Goal: Task Accomplishment & Management: Manage account settings

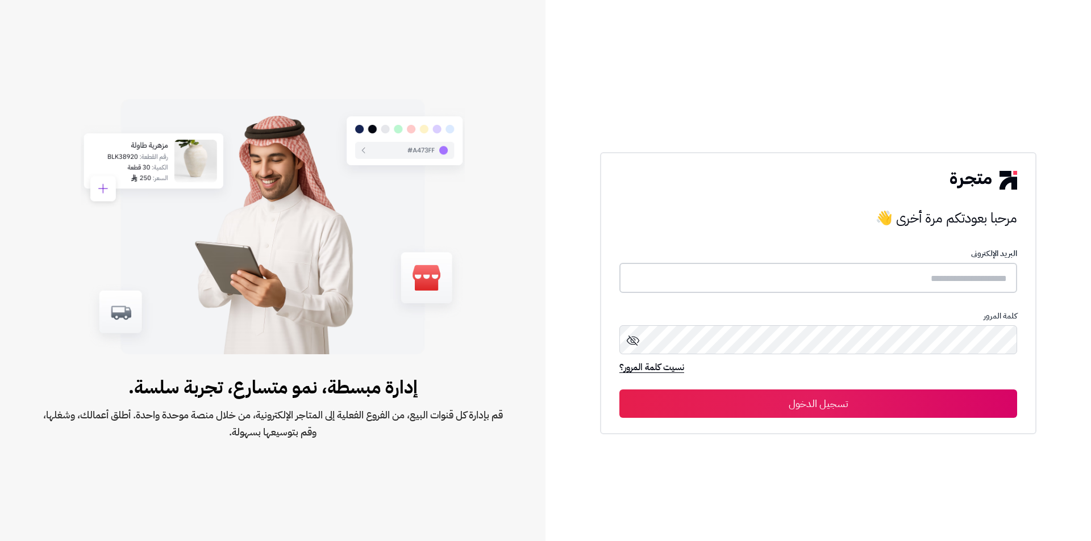
type input "**********"
click at [845, 405] on button "تسجيل الدخول" at bounding box center [818, 403] width 398 height 28
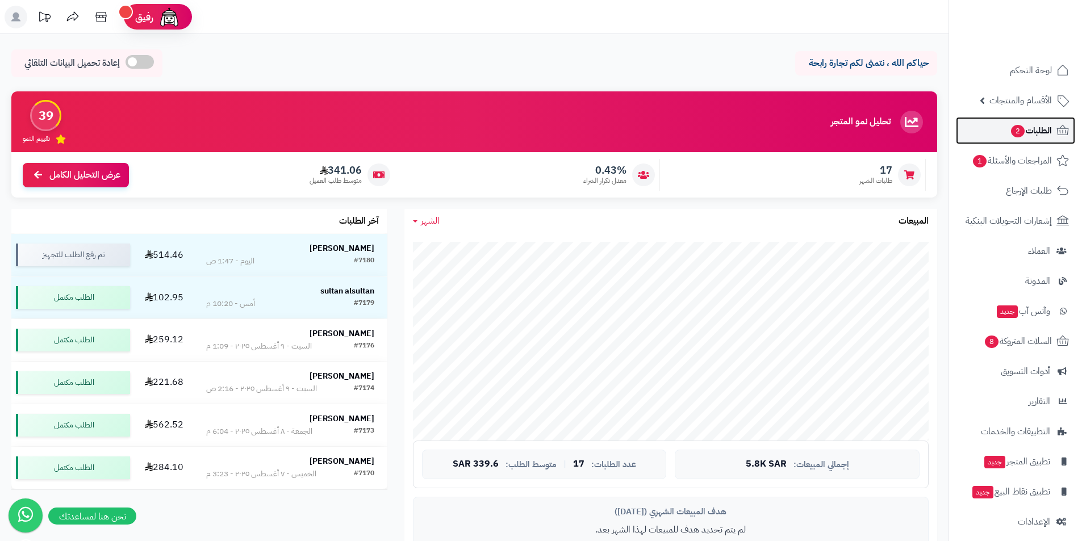
click at [1022, 135] on span "الطلبات 2" at bounding box center [1031, 131] width 42 height 16
